Goal: Task Accomplishment & Management: Manage account settings

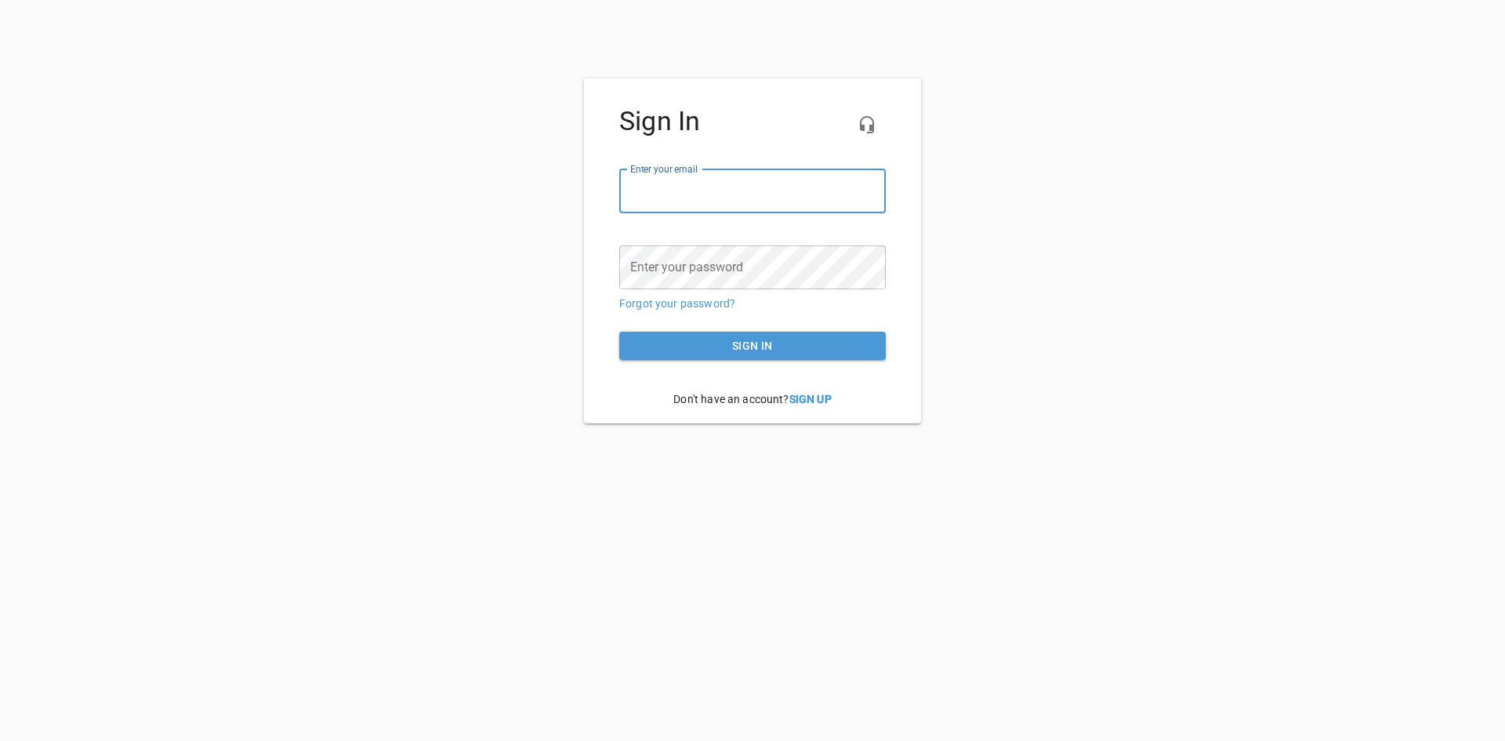
click at [758, 195] on input "email" at bounding box center [752, 191] width 266 height 44
click at [1068, 227] on div "Sign In Enter your email ​ Enter your password ​ Forgot your password? Sign in …" at bounding box center [752, 250] width 1505 height 345
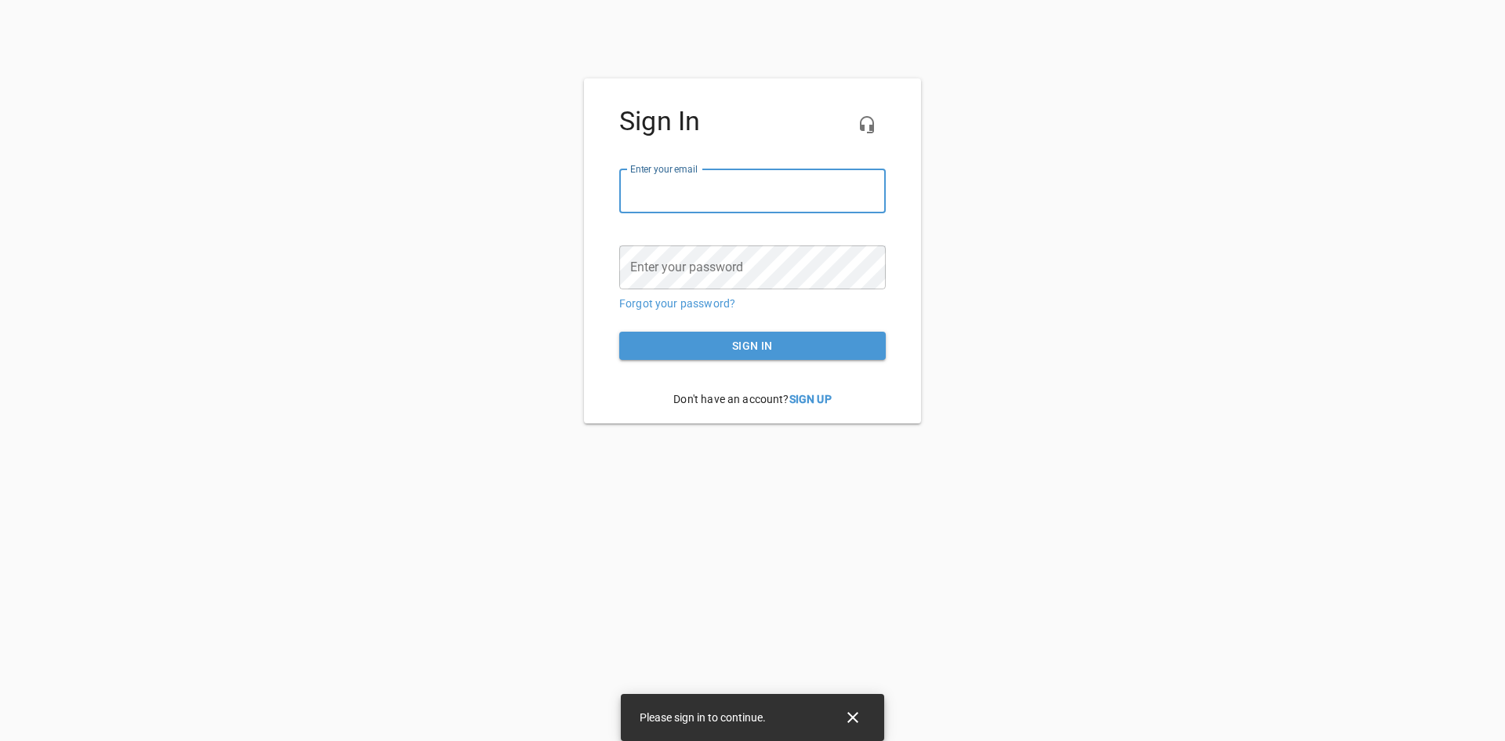
click at [771, 201] on input "email" at bounding box center [752, 191] width 266 height 44
type input "[EMAIL_ADDRESS][DOMAIN_NAME]"
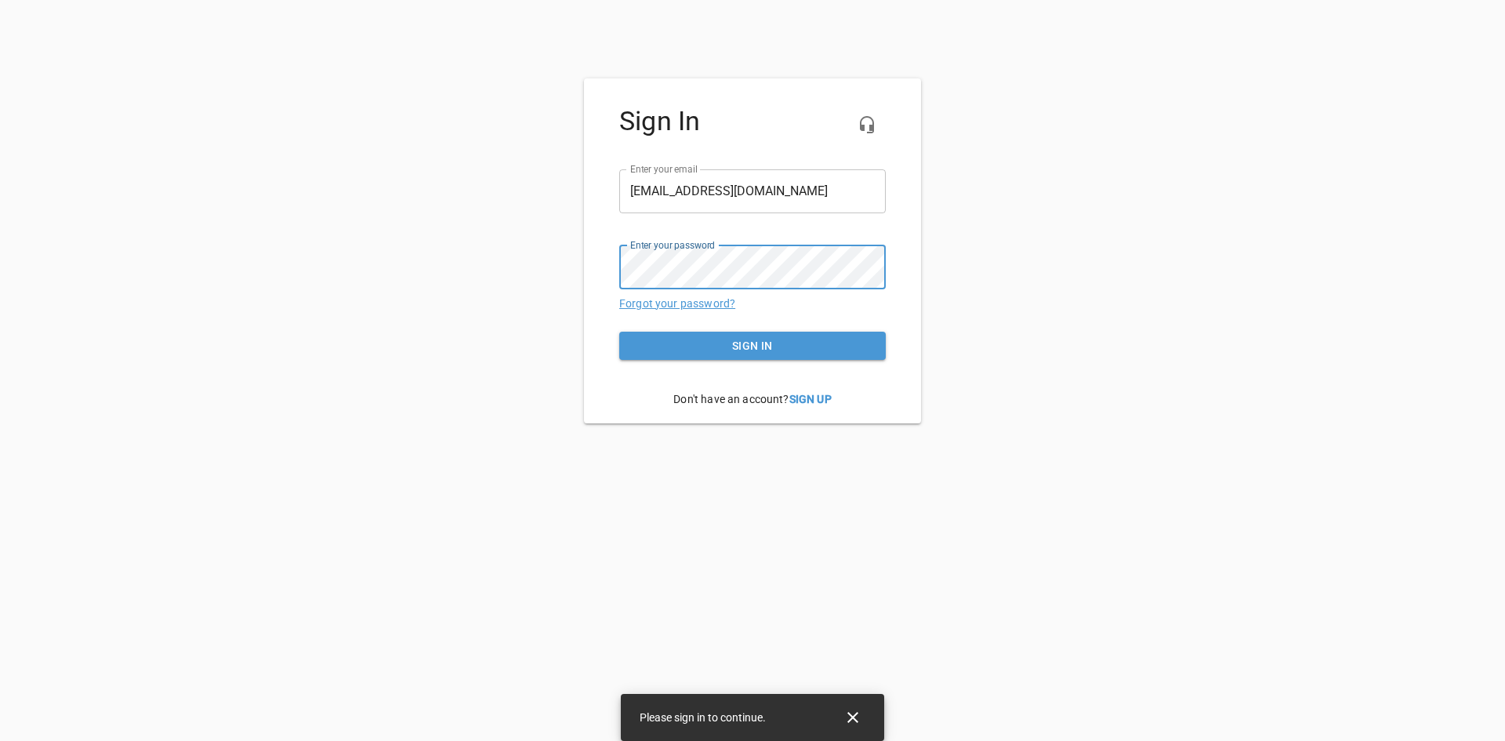
click at [716, 306] on link "Forgot your password?" at bounding box center [677, 303] width 116 height 13
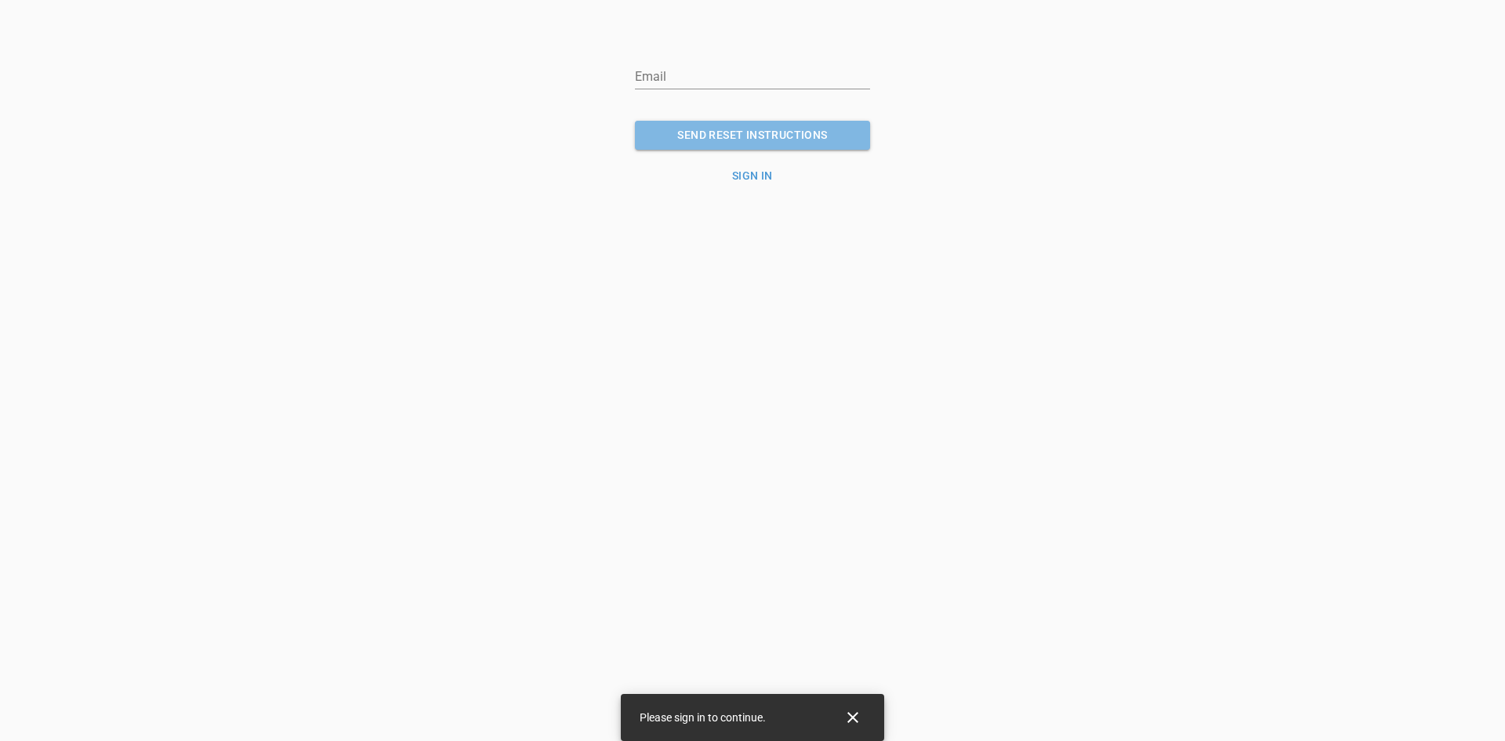
drag, startPoint x: 746, startPoint y: 131, endPoint x: 742, endPoint y: 79, distance: 51.9
click at [742, 79] on form "Email SEND RESET INSTRUCTIONS Sign in" at bounding box center [752, 114] width 235 height 150
click at [742, 79] on input "email" at bounding box center [752, 76] width 235 height 25
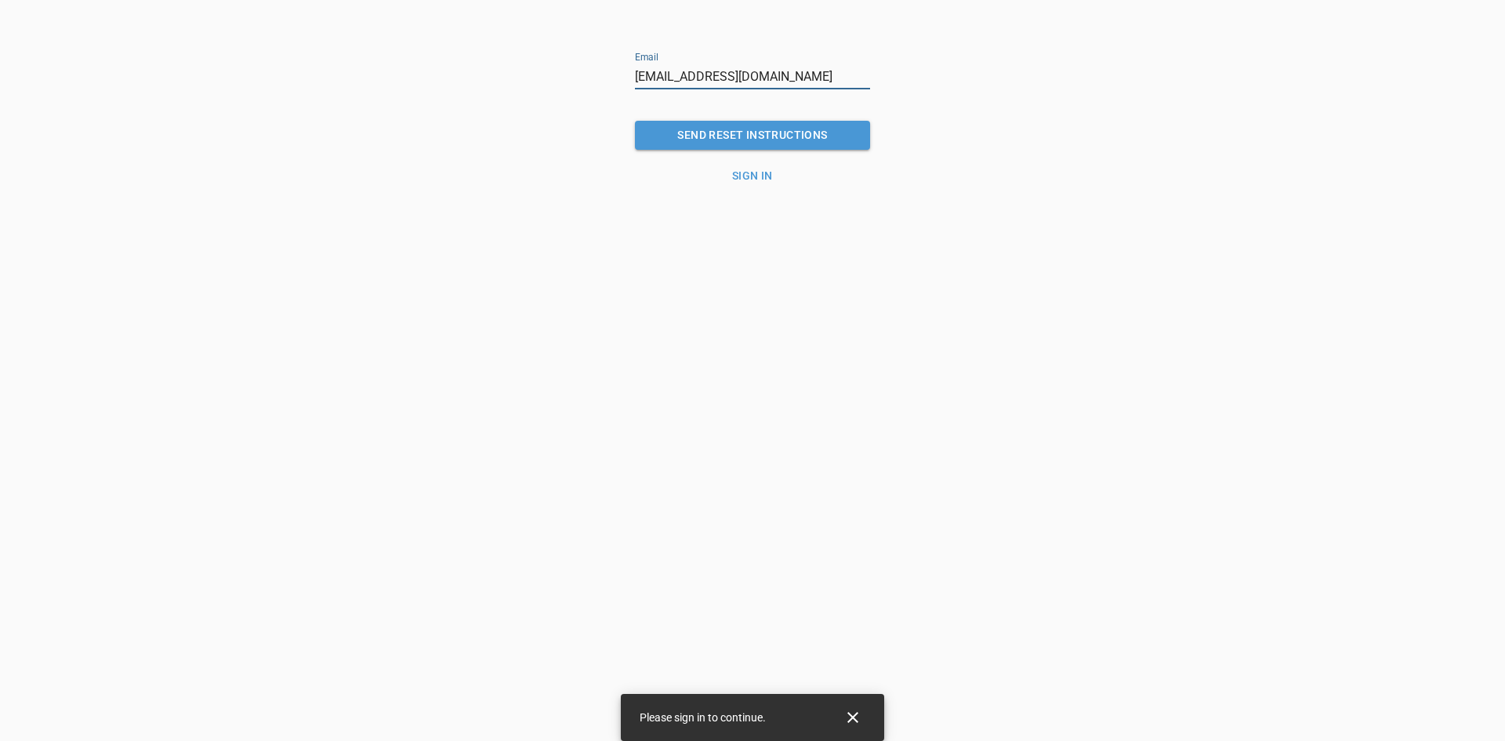
type input "[EMAIL_ADDRESS][DOMAIN_NAME]"
click at [799, 126] on span "SEND RESET INSTRUCTIONS" at bounding box center [752, 135] width 210 height 20
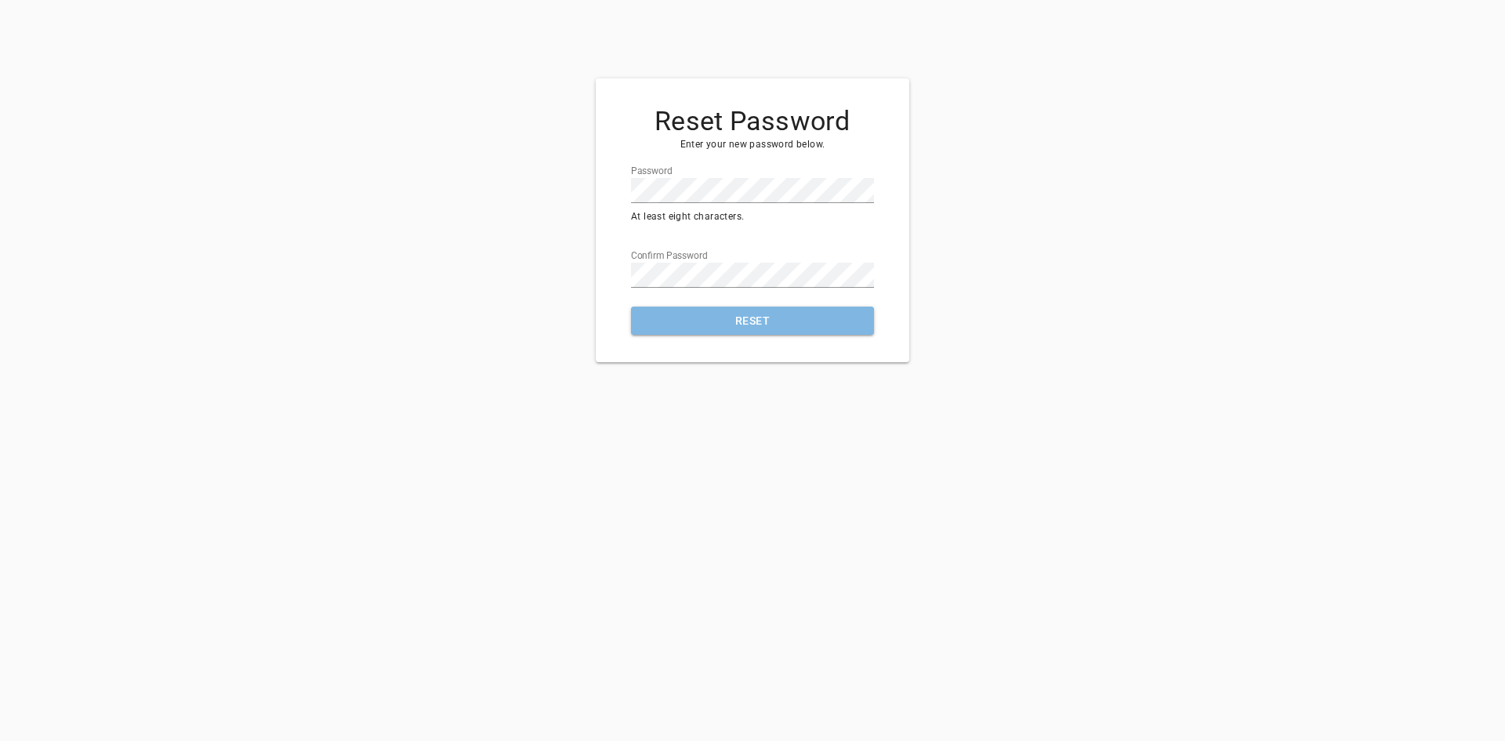
click at [784, 333] on button "Reset" at bounding box center [752, 320] width 243 height 29
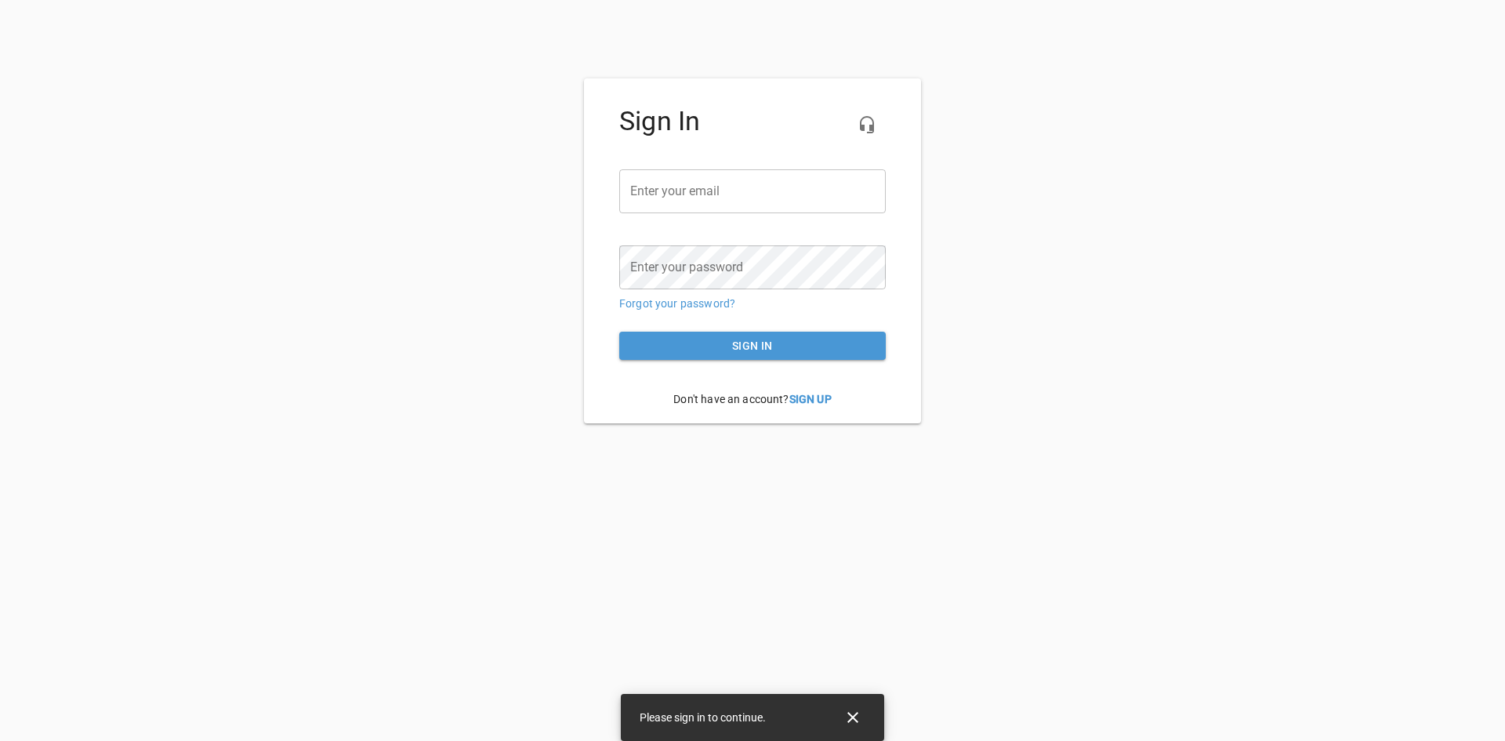
click at [743, 191] on input "email" at bounding box center [752, 191] width 266 height 44
type input "[EMAIL_ADDRESS][DOMAIN_NAME]"
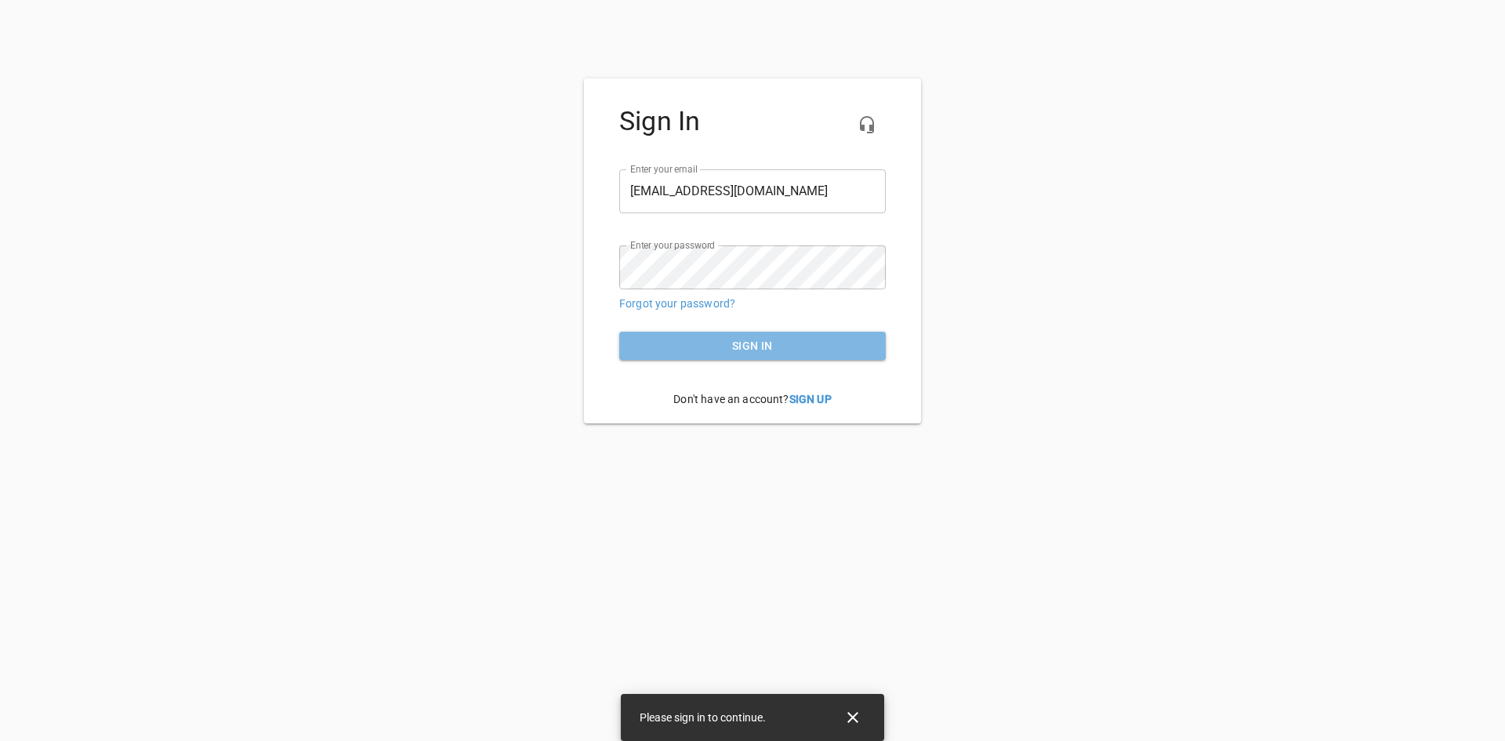
click at [753, 348] on span "Sign in" at bounding box center [752, 346] width 241 height 20
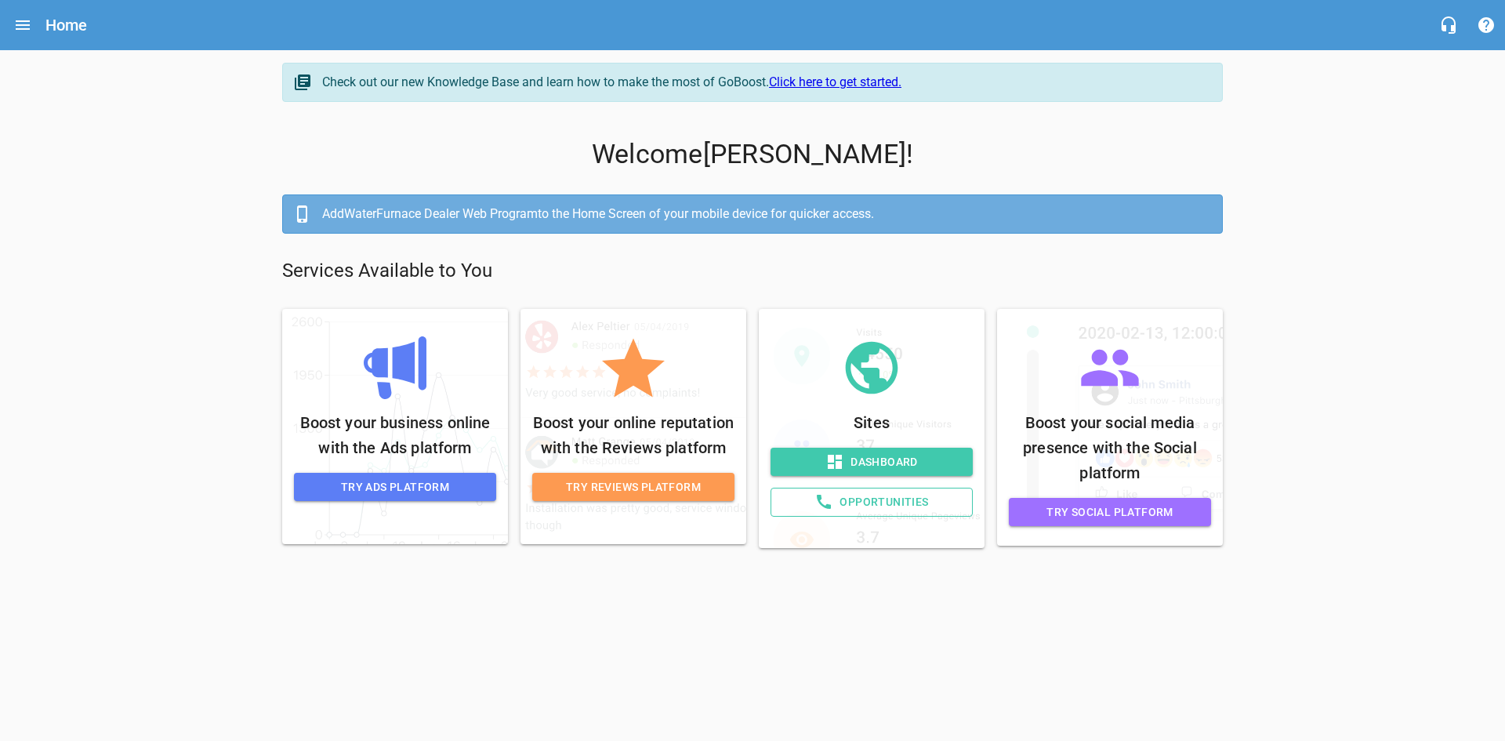
click at [685, 567] on div at bounding box center [752, 567] width 1505 height 15
click at [459, 482] on span "Try Ads Platform" at bounding box center [394, 487] width 177 height 20
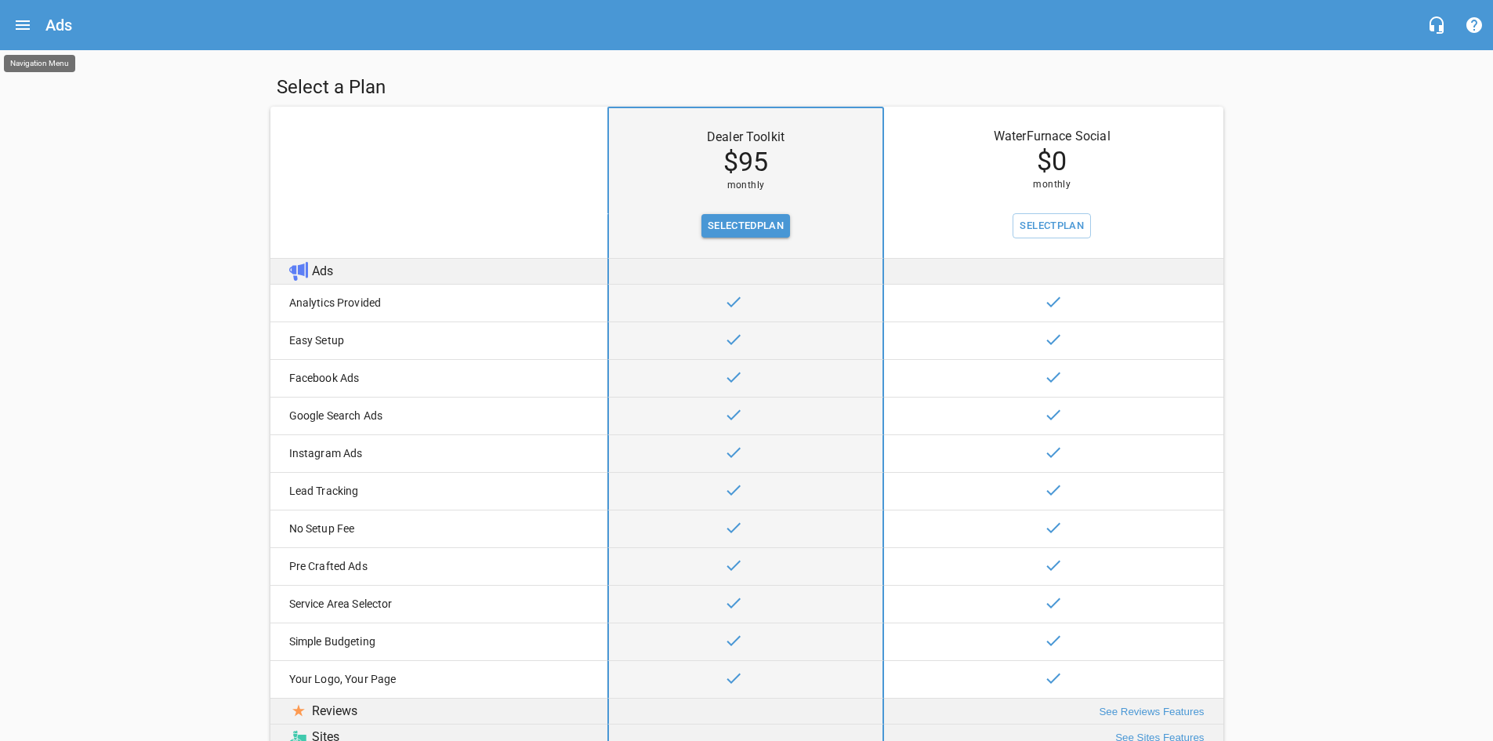
click at [34, 31] on button "Open drawer" at bounding box center [23, 25] width 38 height 38
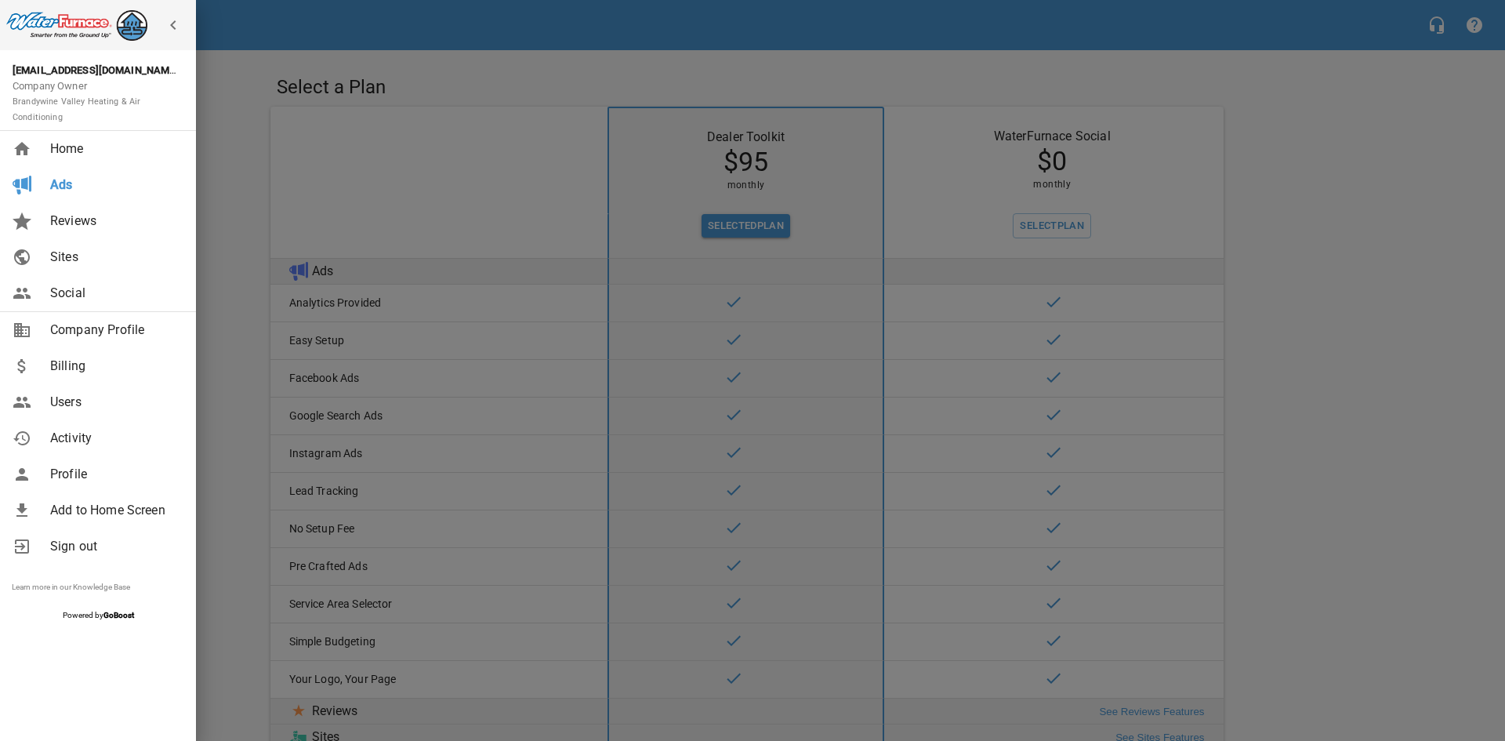
click at [81, 150] on span "Home" at bounding box center [113, 149] width 127 height 19
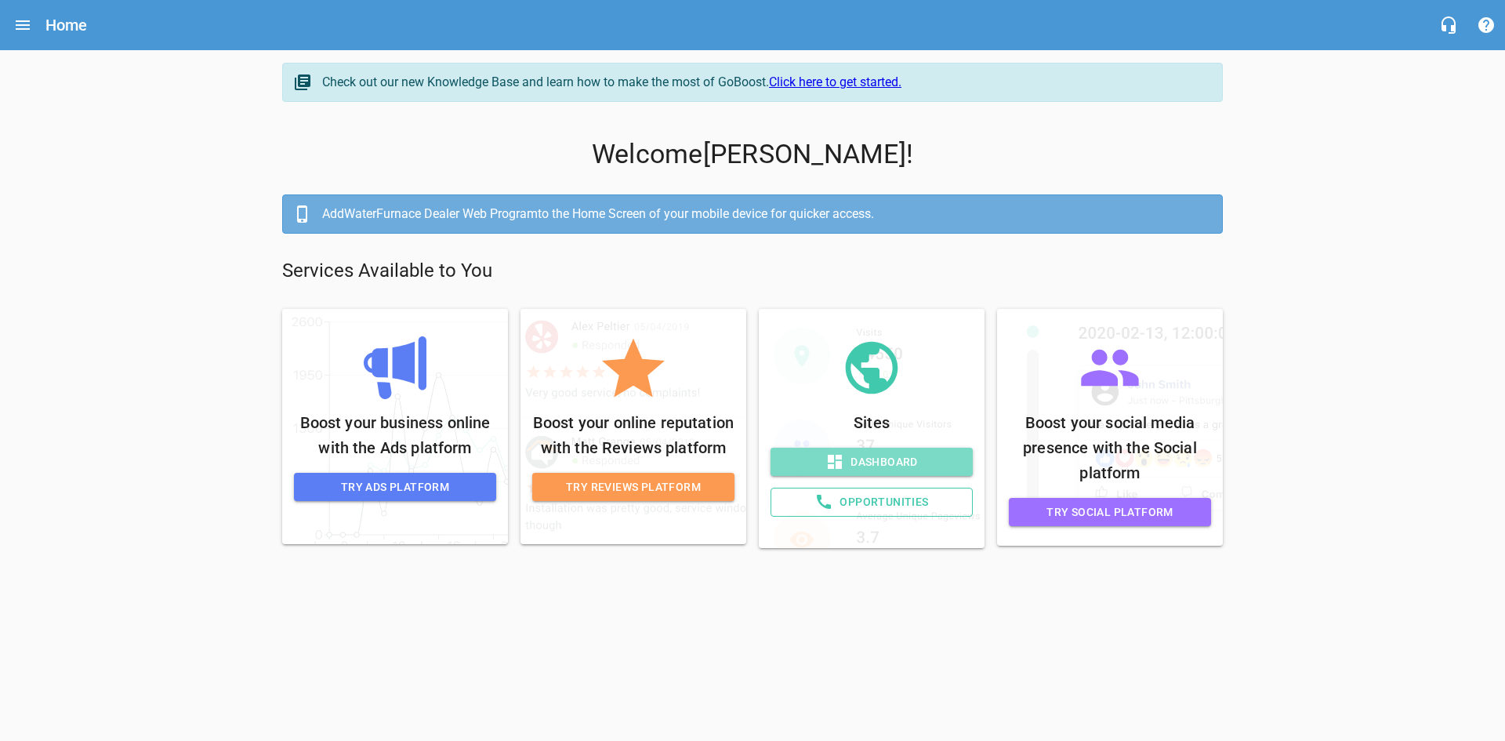
click at [875, 459] on span "Dashboard" at bounding box center [871, 462] width 177 height 20
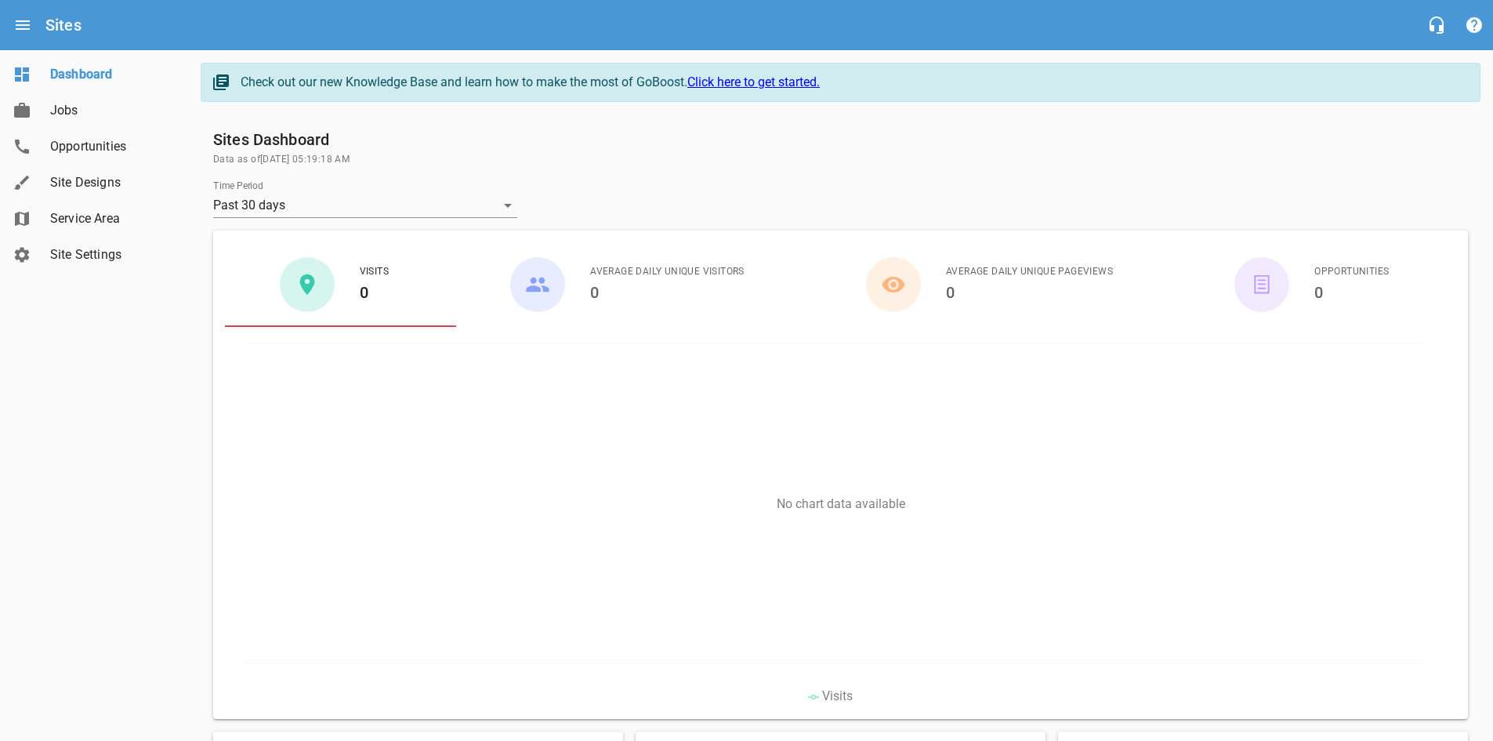
click at [78, 157] on link "Opportunities" at bounding box center [94, 147] width 188 height 36
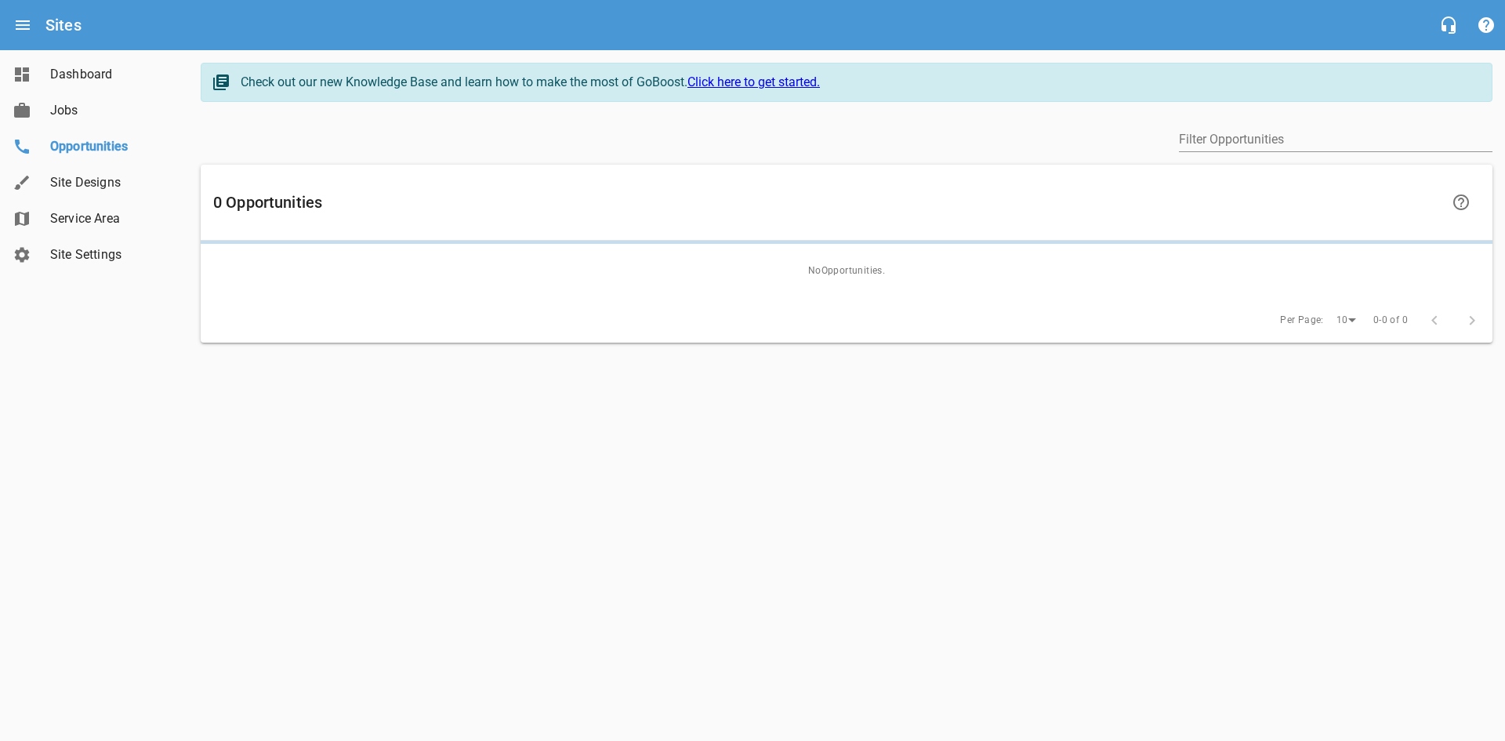
click at [88, 223] on span "Service Area" at bounding box center [109, 218] width 119 height 19
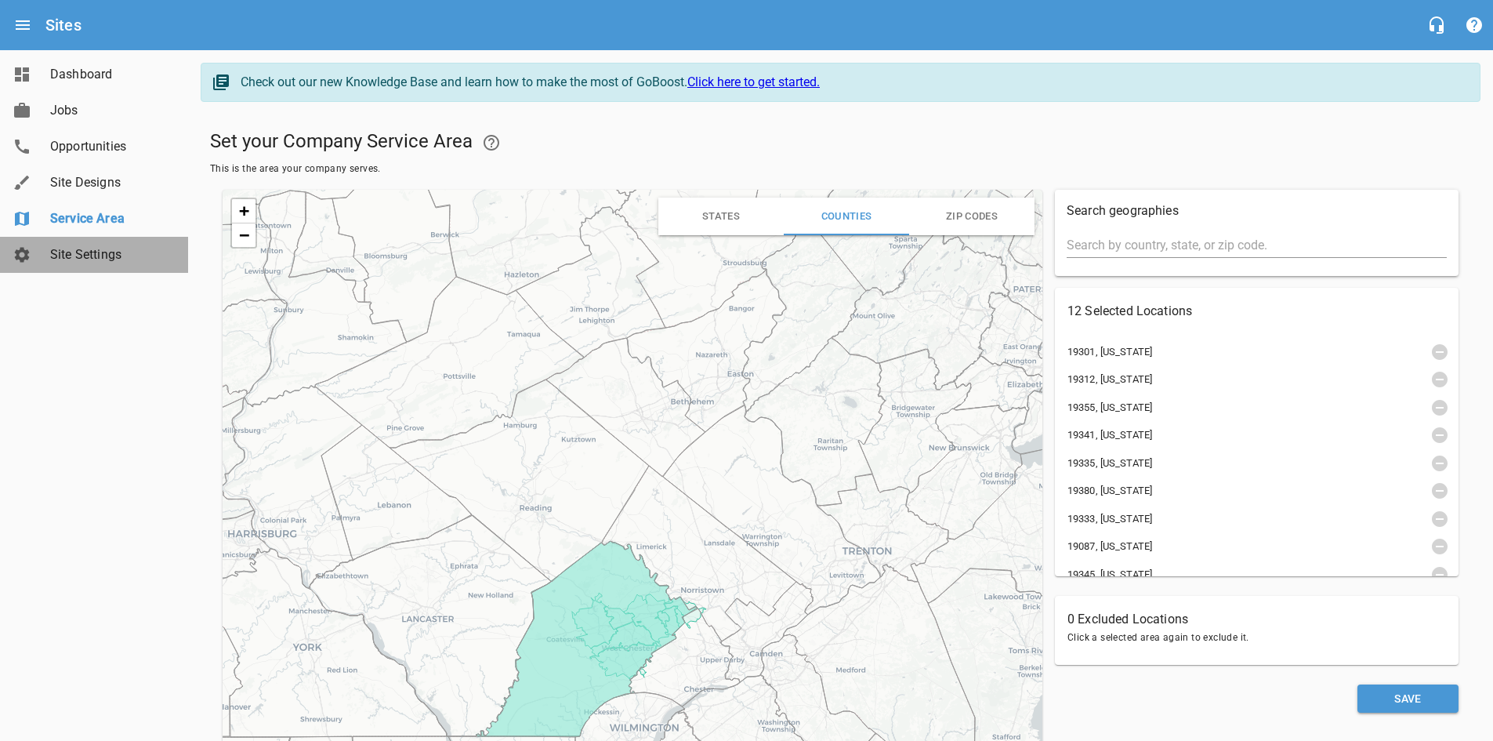
click at [96, 248] on span "Site Settings" at bounding box center [109, 254] width 119 height 19
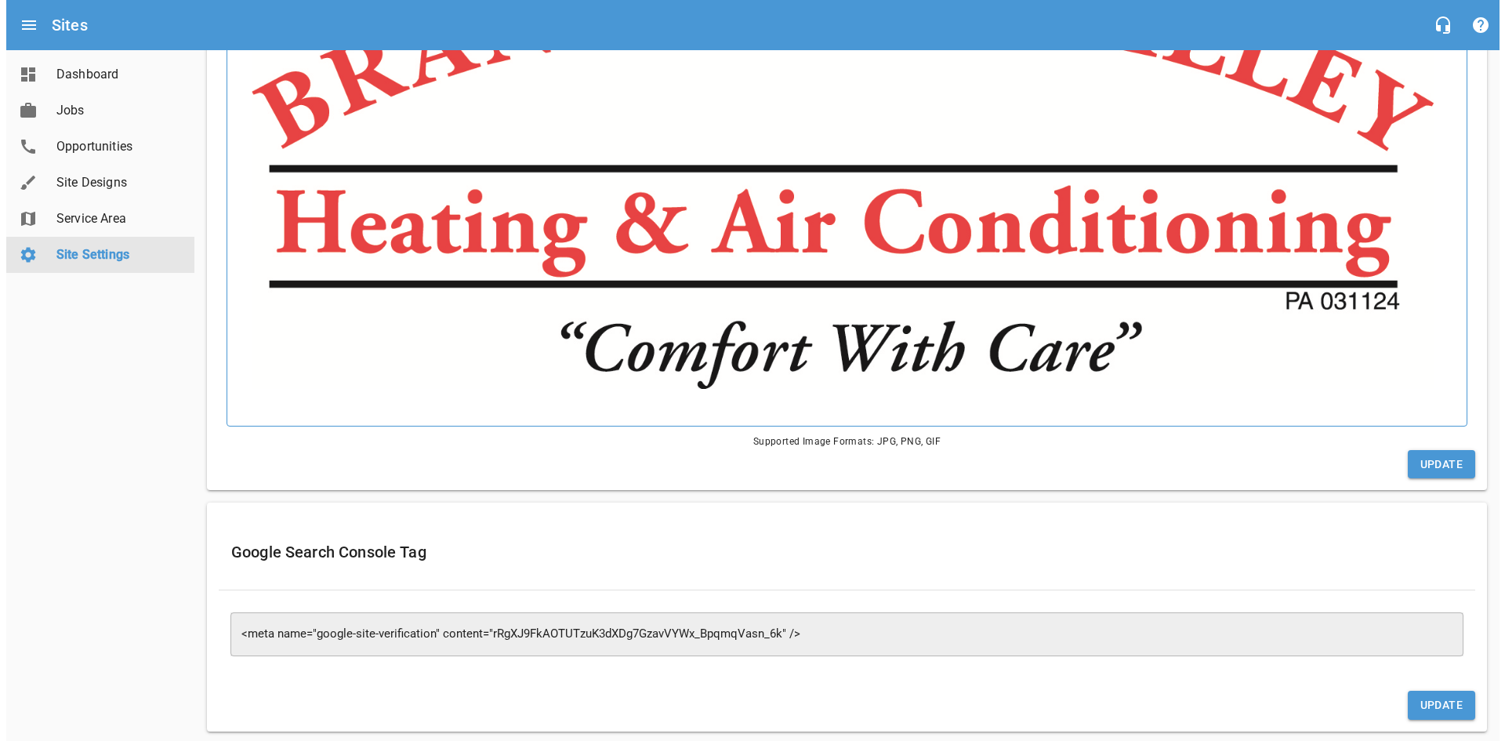
scroll to position [544, 0]
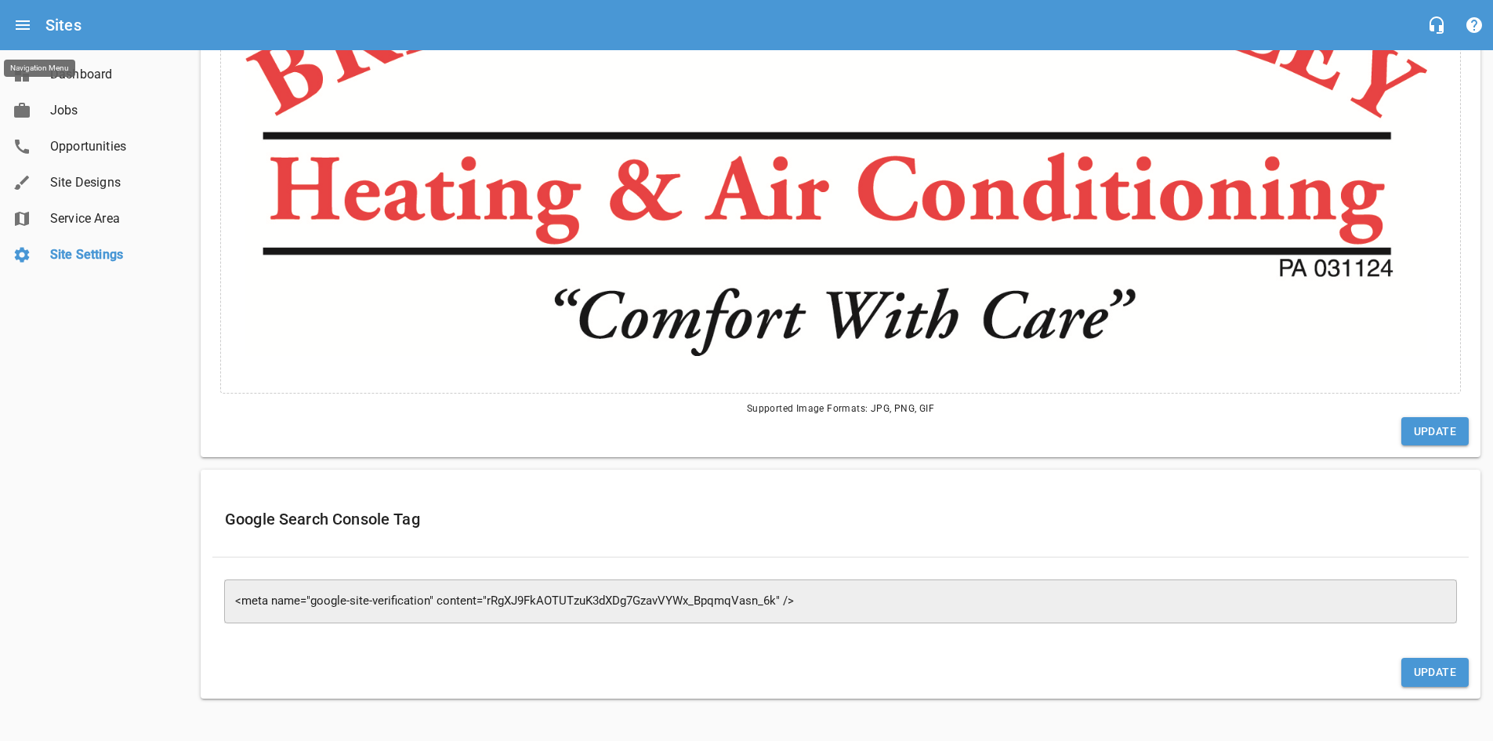
drag, startPoint x: 32, startPoint y: 37, endPoint x: 33, endPoint y: 21, distance: 15.7
click at [33, 21] on button "Open drawer" at bounding box center [23, 25] width 38 height 38
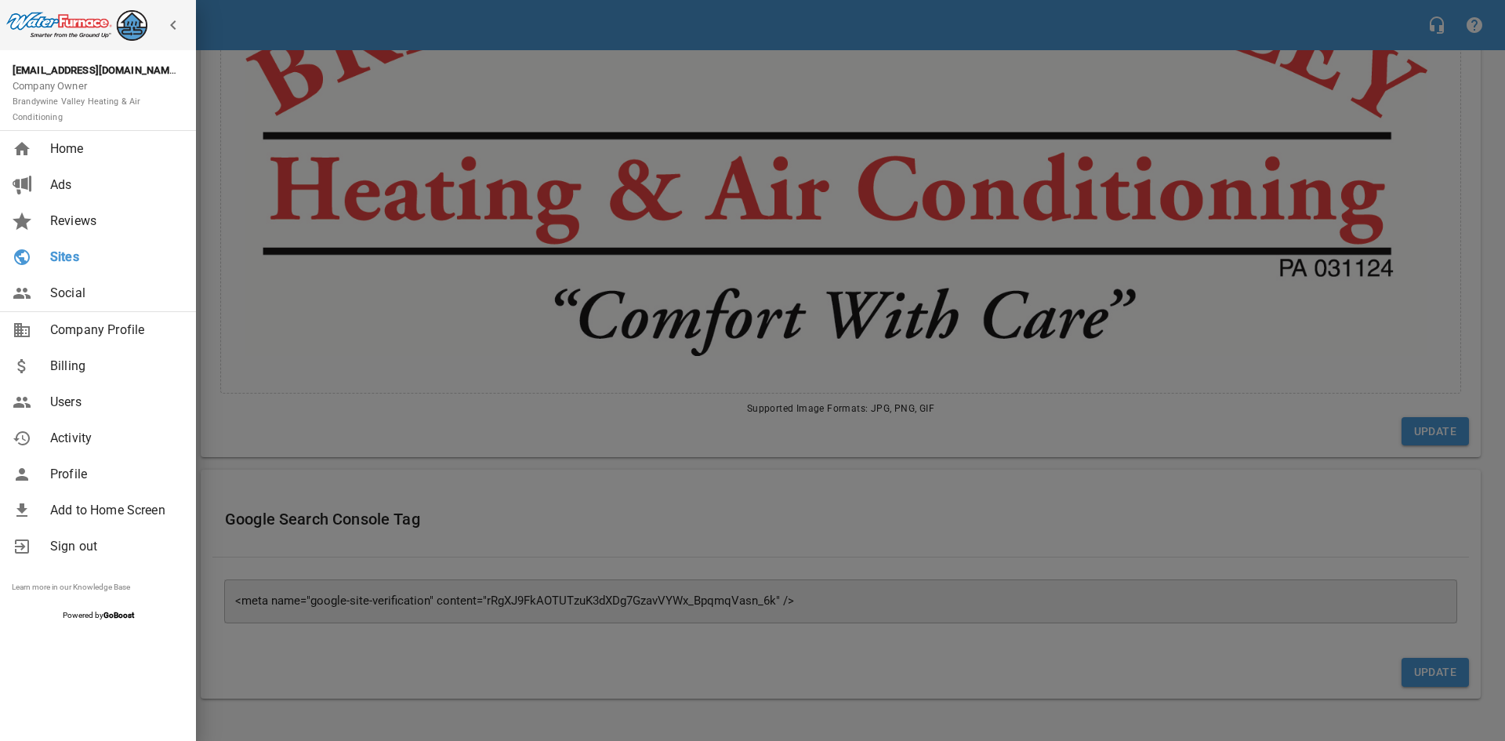
drag, startPoint x: 33, startPoint y: 21, endPoint x: 33, endPoint y: 5, distance: 16.5
click at [33, 5] on div at bounding box center [98, 25] width 196 height 50
click at [80, 153] on span "Home" at bounding box center [113, 149] width 127 height 19
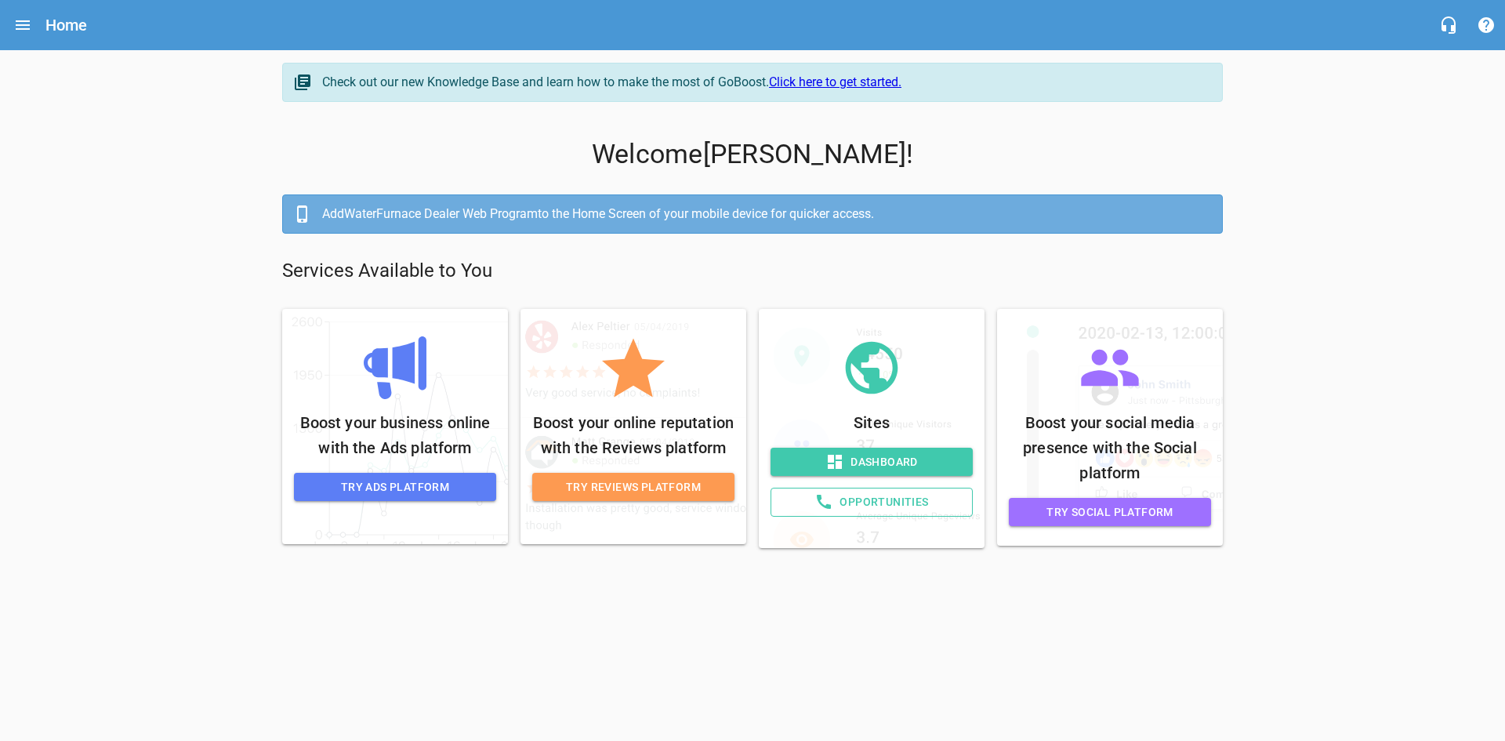
click at [1053, 518] on span "Try Social Platform" at bounding box center [1109, 512] width 177 height 20
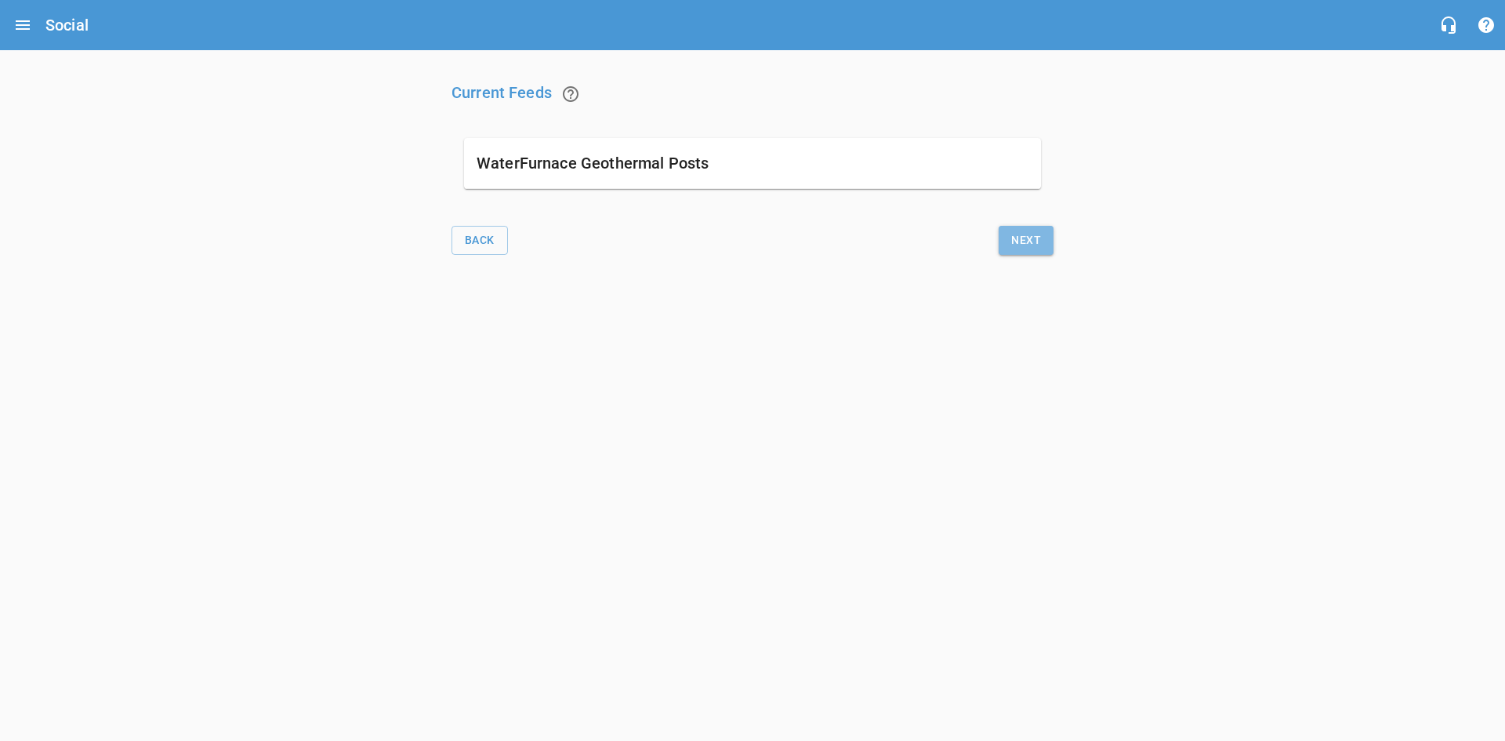
click at [1027, 244] on span "Next" at bounding box center [1026, 240] width 30 height 20
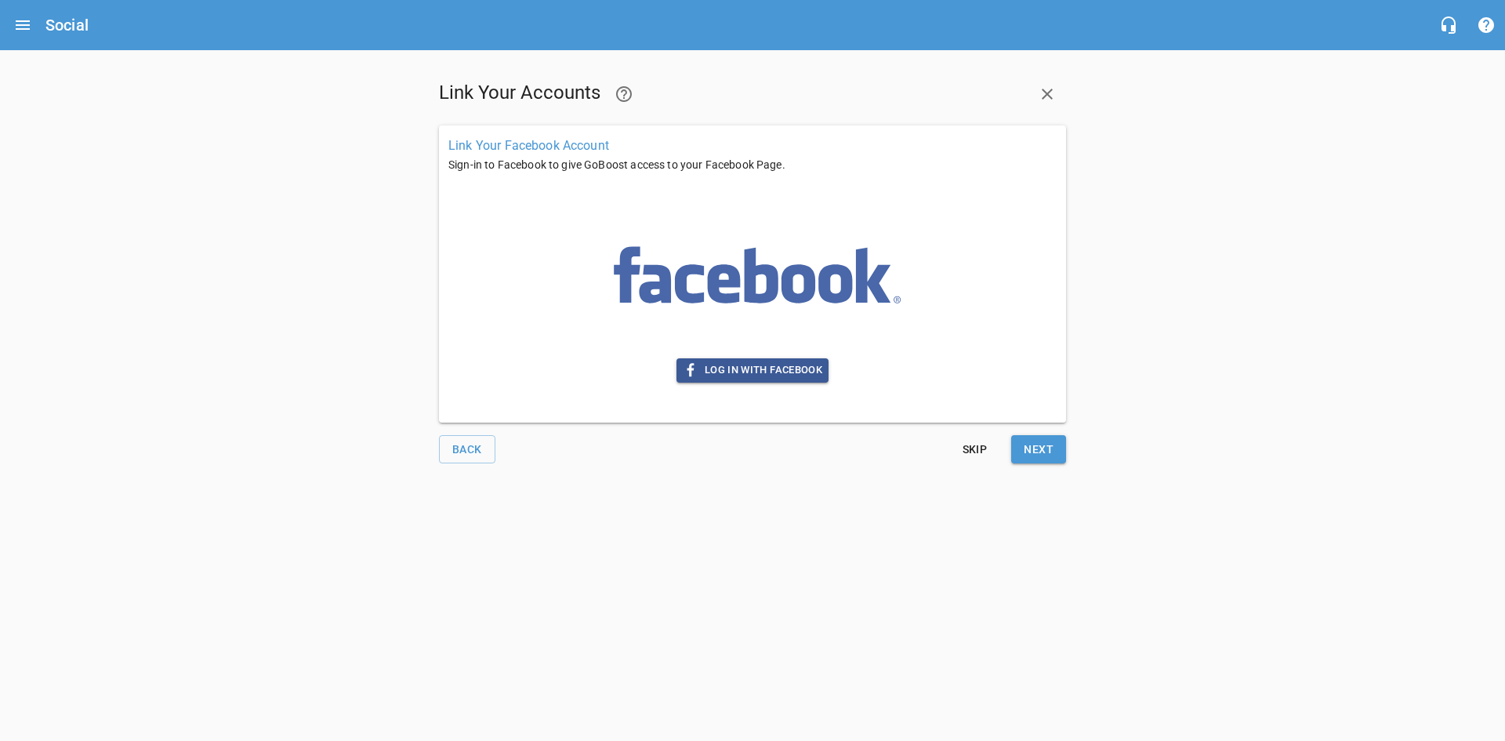
click at [969, 448] on span "Skip" at bounding box center [974, 450] width 38 height 20
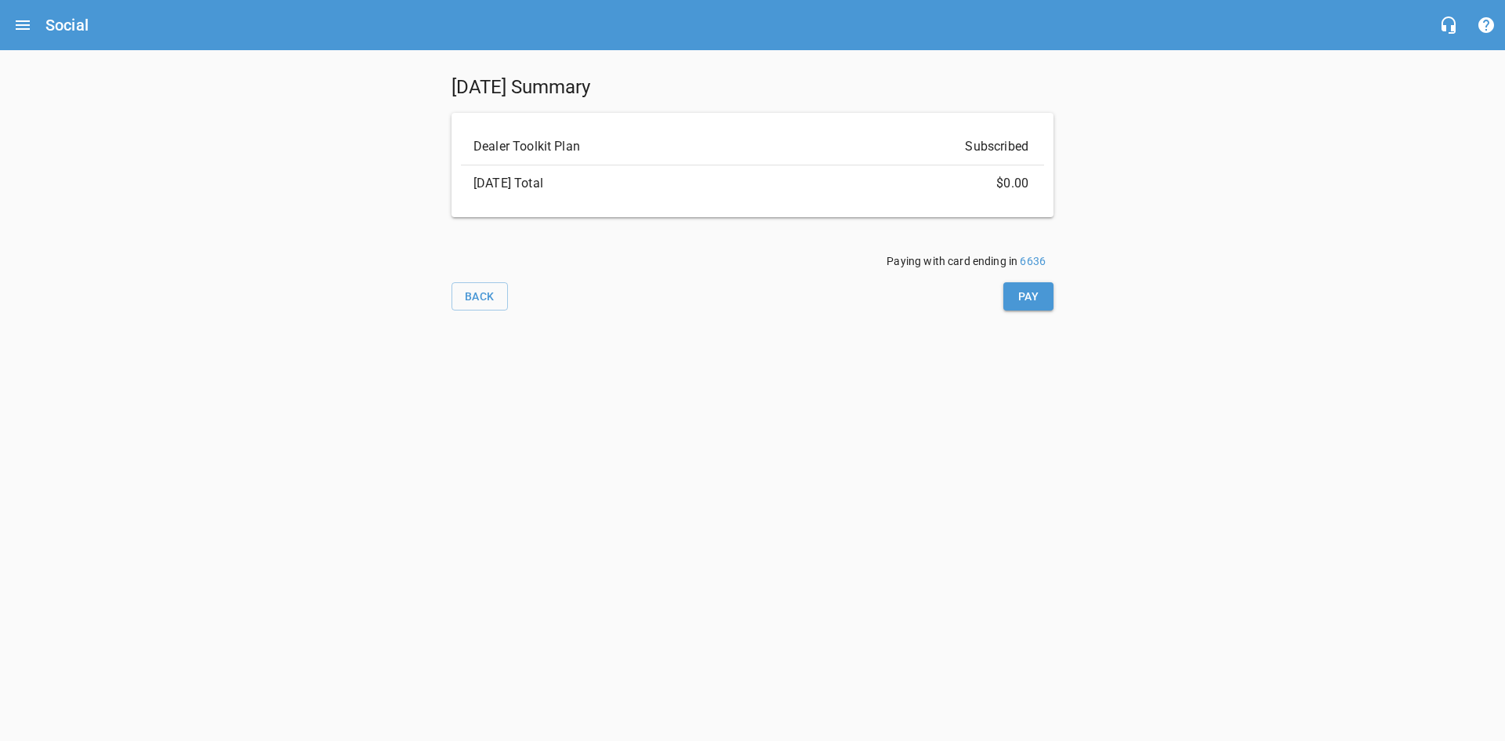
drag, startPoint x: 1014, startPoint y: 298, endPoint x: 894, endPoint y: 430, distance: 178.6
click at [894, 353] on html "Social Today's Summary Dealer Toolkit Plan Subscribed Today's Total $0.00 Payin…" at bounding box center [752, 176] width 1505 height 353
drag, startPoint x: 894, startPoint y: 430, endPoint x: 640, endPoint y: 301, distance: 285.3
click at [894, 353] on html "Social Today's Summary Dealer Toolkit Plan Subscribed Today's Total $0.00 Payin…" at bounding box center [752, 176] width 1505 height 353
click at [42, 31] on div "Social" at bounding box center [752, 25] width 1505 height 50
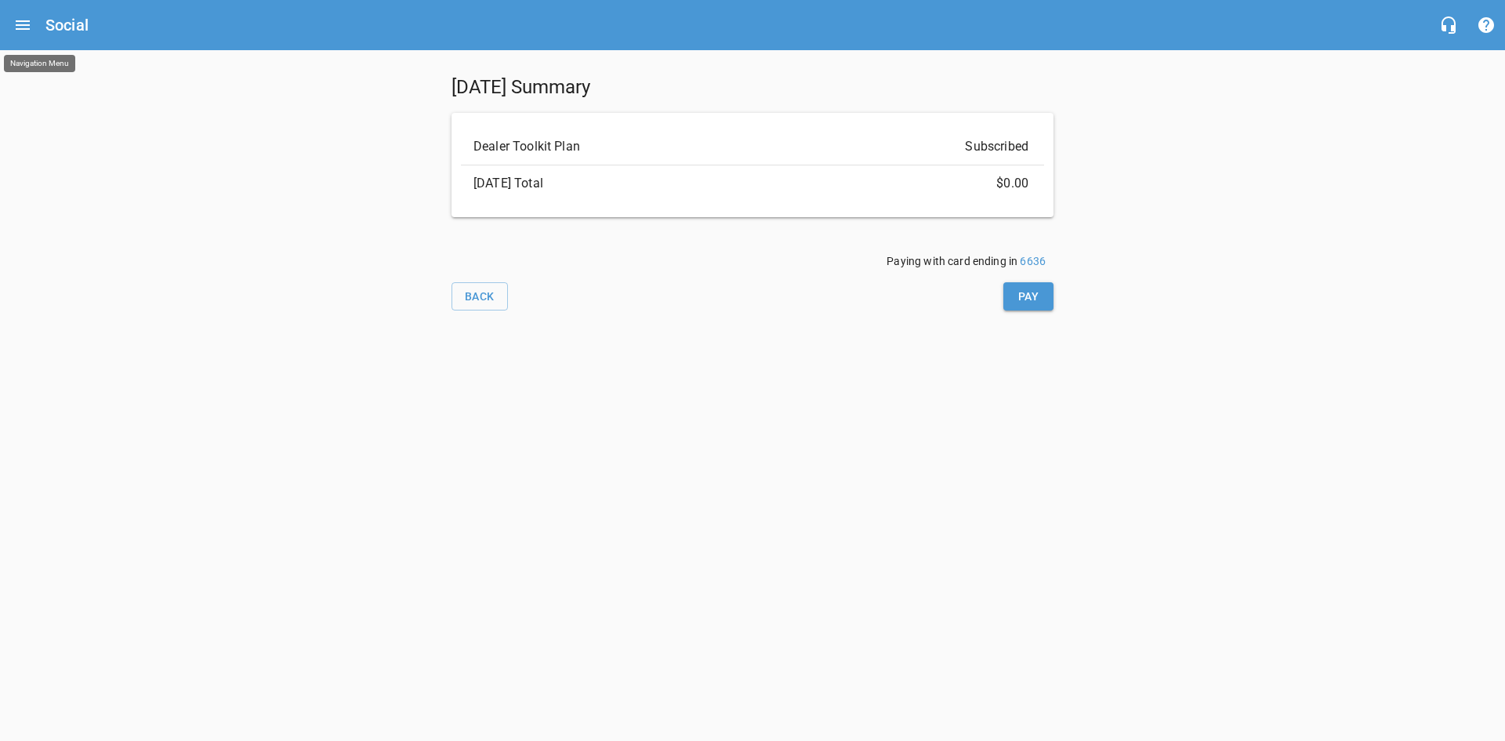
click at [34, 29] on button "Open drawer" at bounding box center [23, 25] width 38 height 38
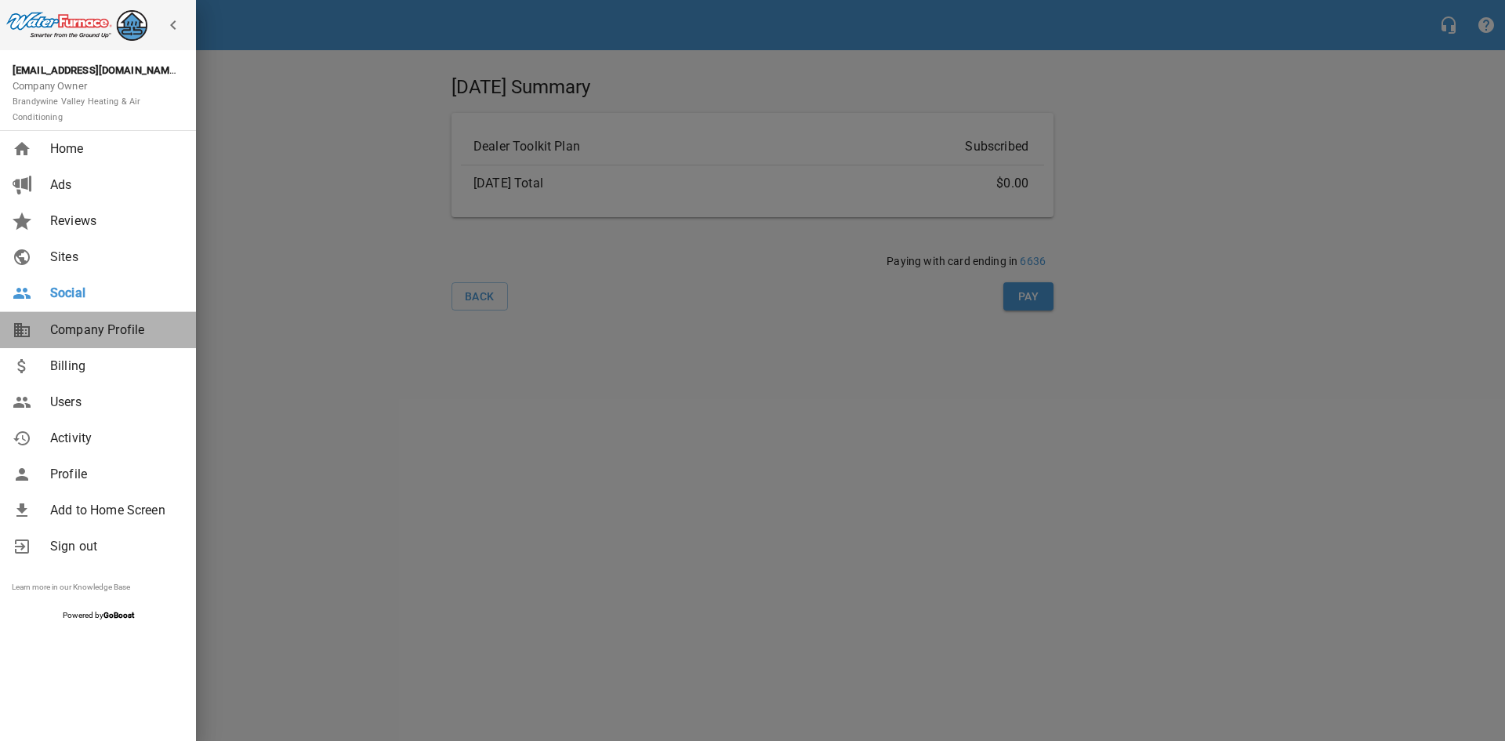
click at [115, 333] on span "Company Profile" at bounding box center [113, 330] width 127 height 19
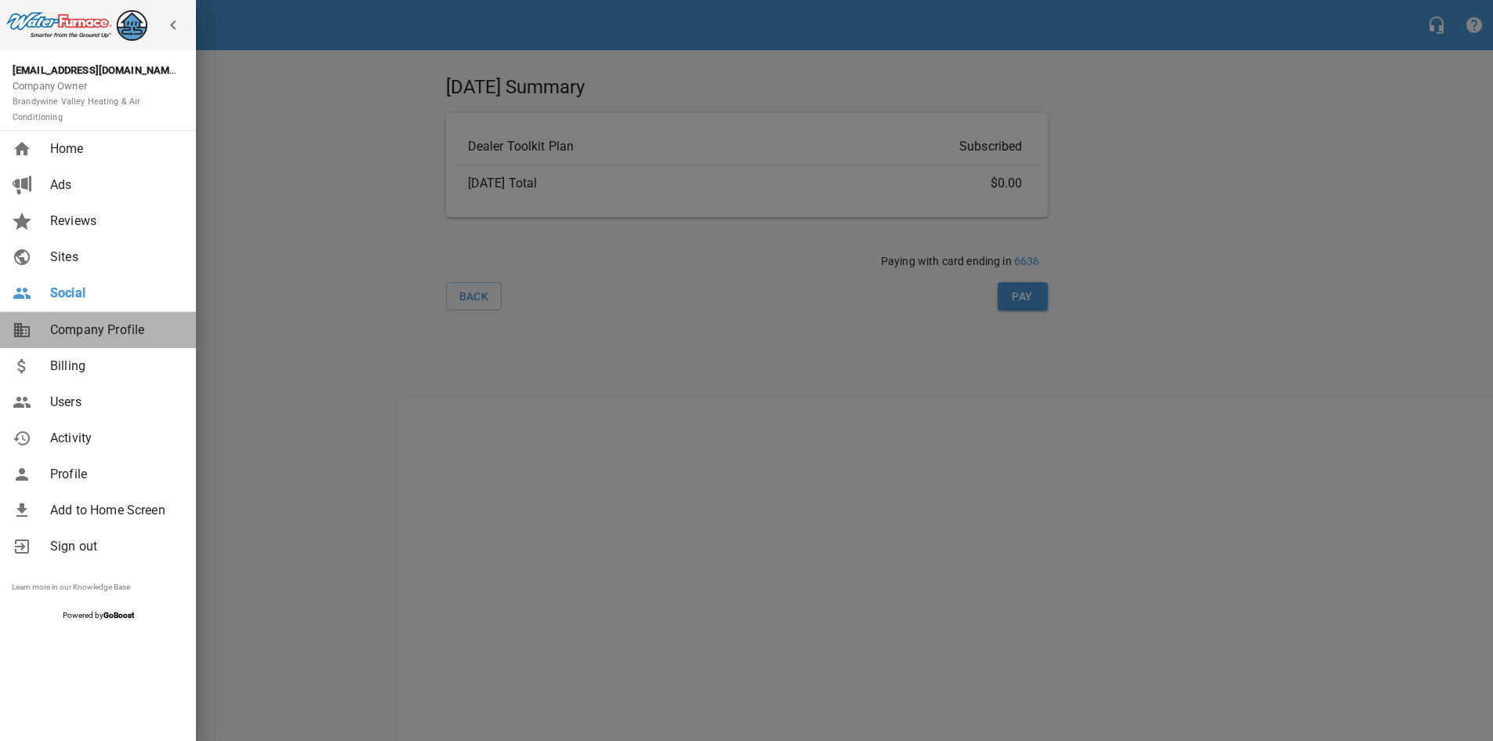
select select "Pennsylvania"
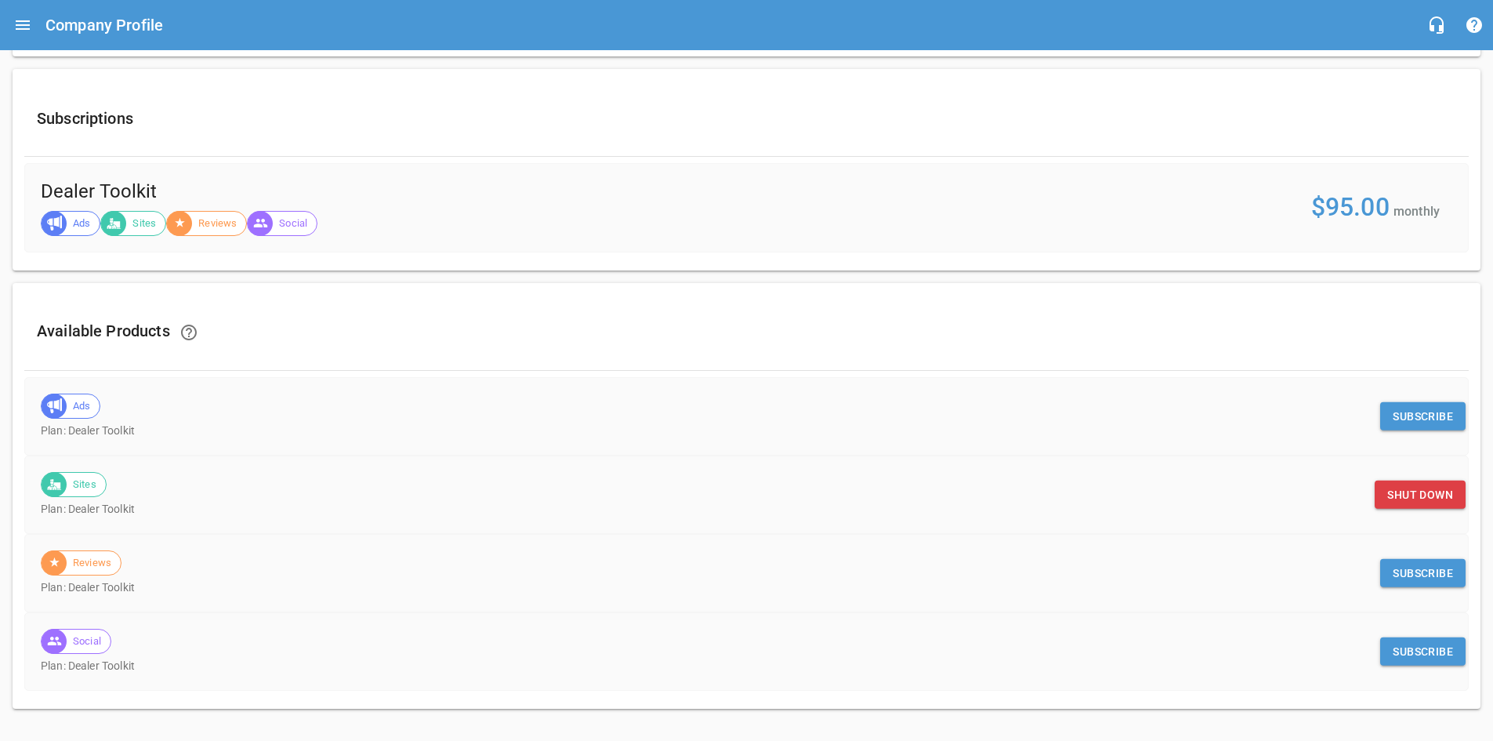
scroll to position [448, 0]
